Goal: Information Seeking & Learning: Find specific fact

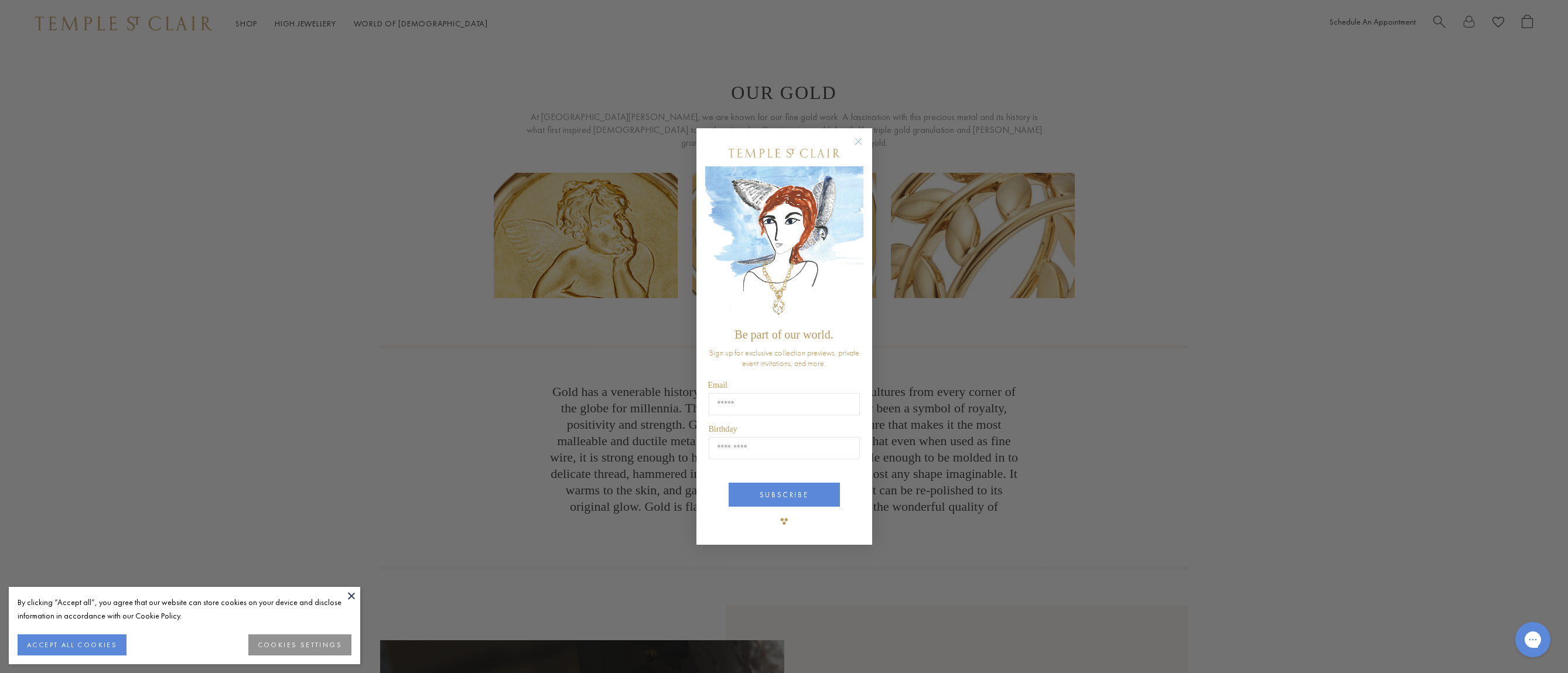
click at [855, 138] on circle "Close dialog" at bounding box center [858, 141] width 14 height 14
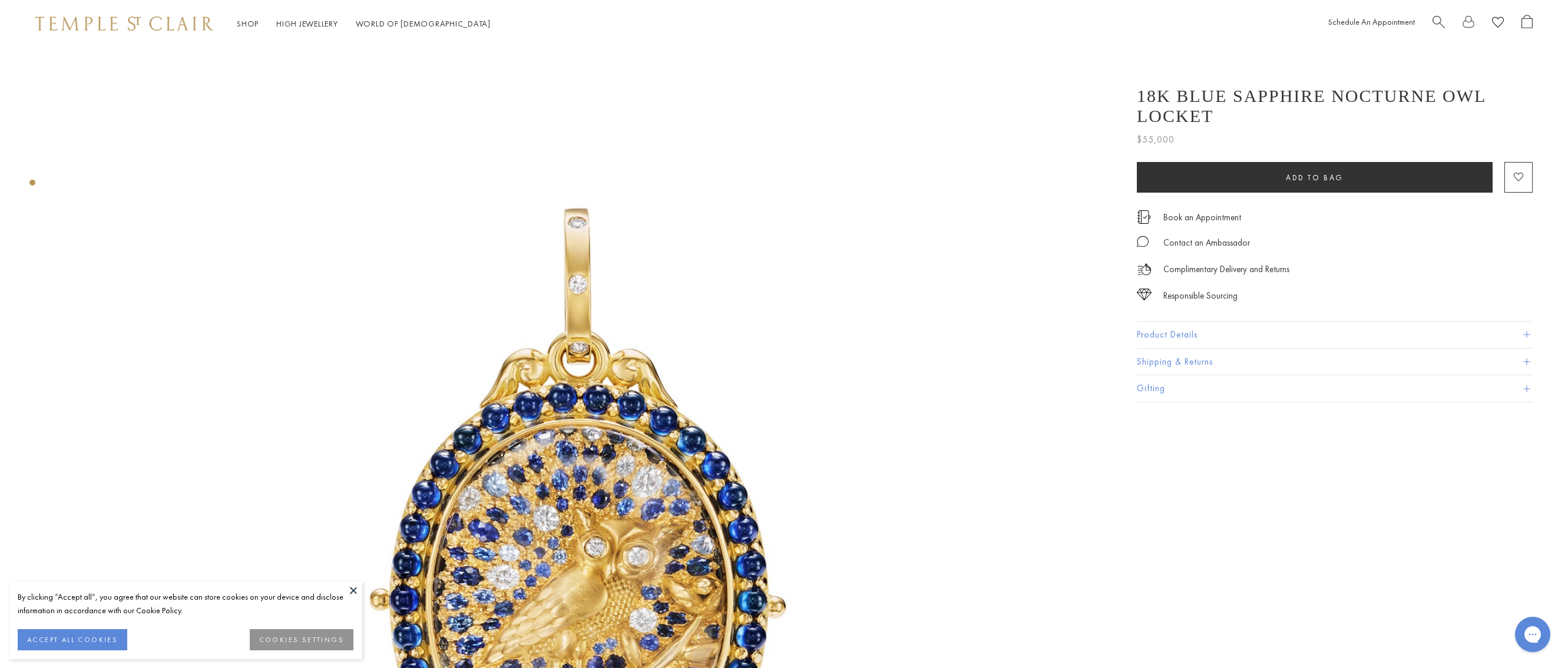
click at [354, 593] on button at bounding box center [353, 589] width 17 height 17
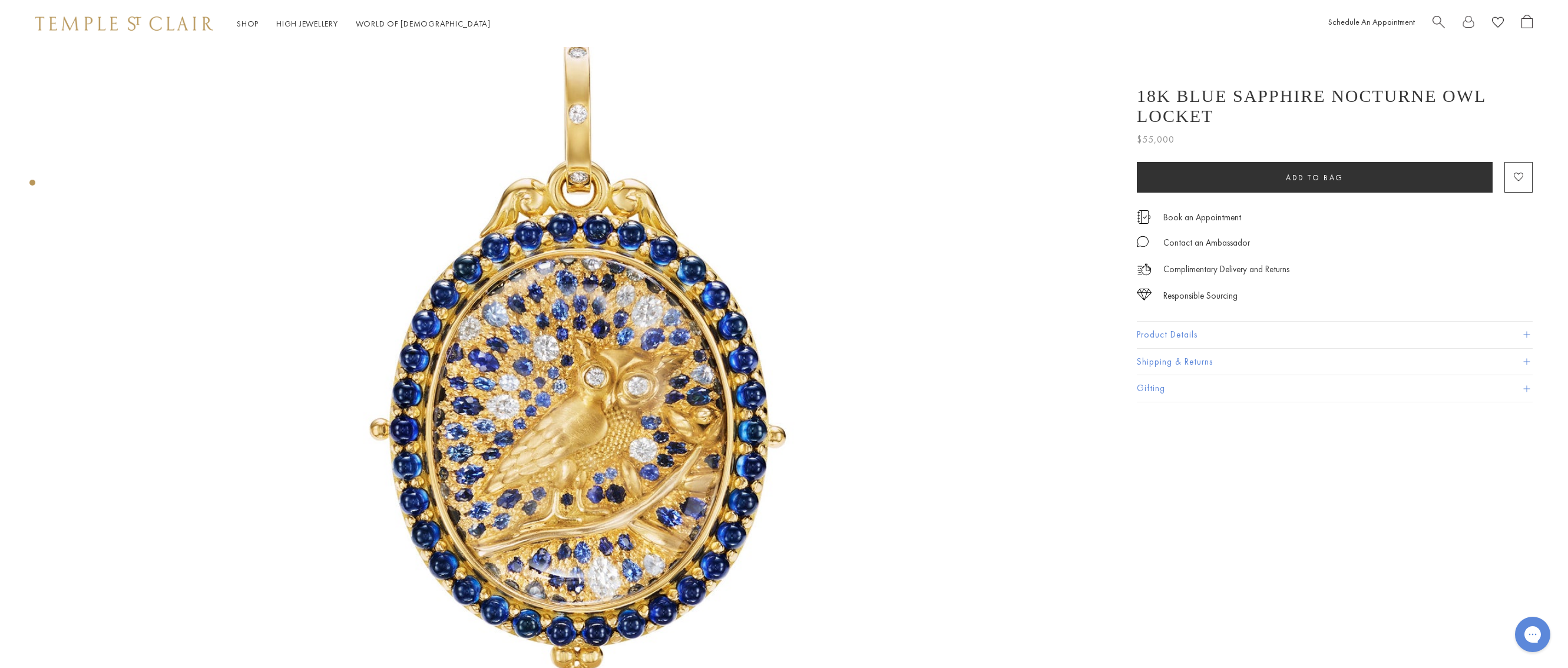
scroll to position [176, 0]
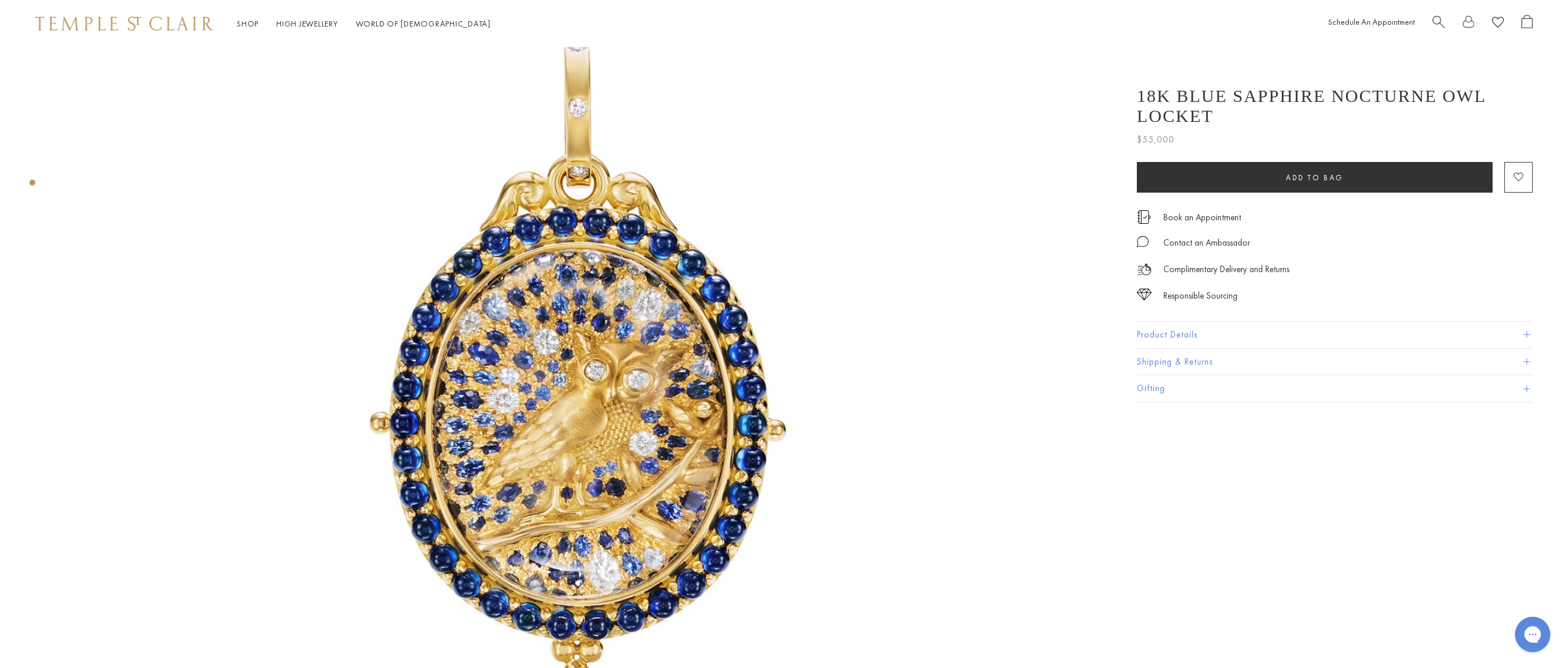
click at [1526, 331] on span at bounding box center [1526, 334] width 6 height 6
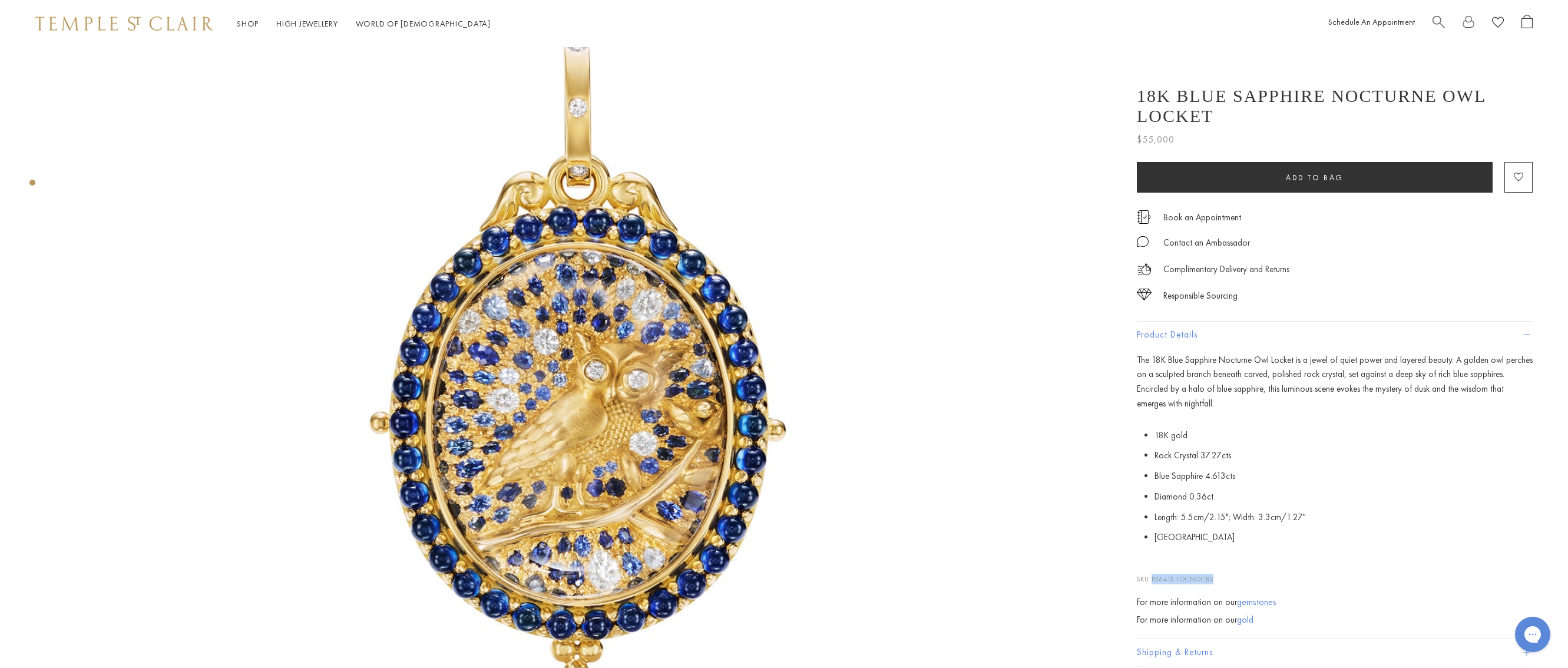
drag, startPoint x: 1220, startPoint y: 561, endPoint x: 1153, endPoint y: 562, distance: 67.0
click at [1153, 562] on p "SKU: P56413-LOCNOCBS" at bounding box center [1334, 573] width 395 height 22
copy span "P56413-LOCNOCBS"
click at [1200, 575] on span "P56413-LOCNOCBS" at bounding box center [1182, 579] width 62 height 8
drag, startPoint x: 1216, startPoint y: 561, endPoint x: 1154, endPoint y: 560, distance: 62.0
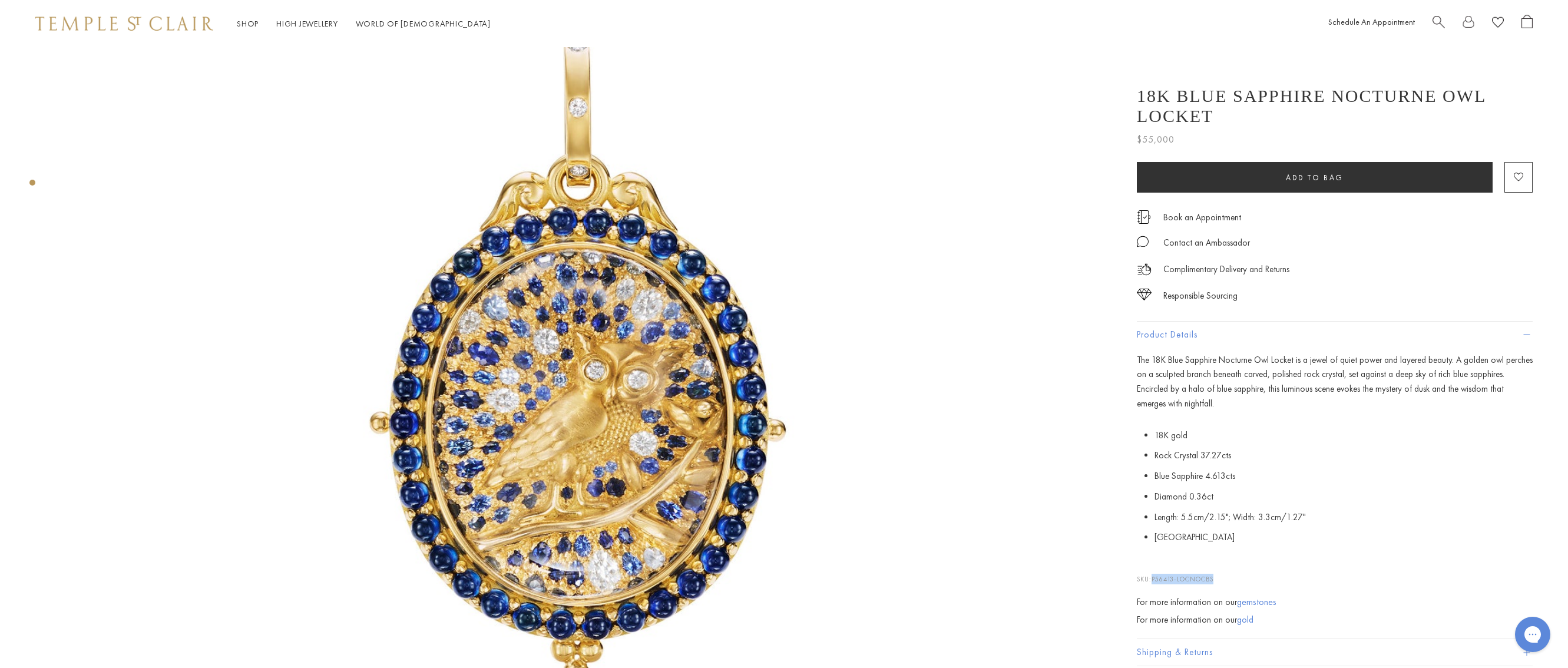
click at [1154, 575] on span "P56413-LOCNOCBS" at bounding box center [1182, 579] width 62 height 8
copy span "P56413-LOCNOCBS"
